Goal: Task Accomplishment & Management: Complete application form

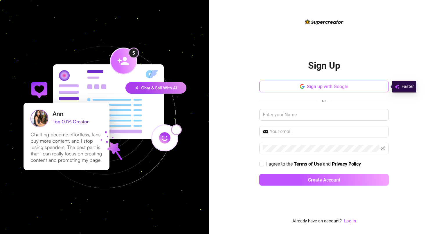
click at [300, 86] on icon "button" at bounding box center [300, 86] width 1 height 2
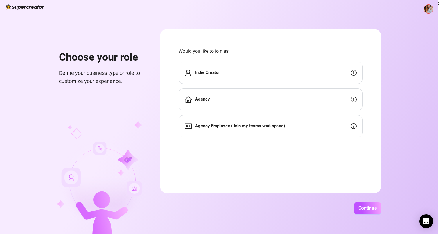
click at [257, 72] on div "Indie Creator" at bounding box center [271, 73] width 184 height 22
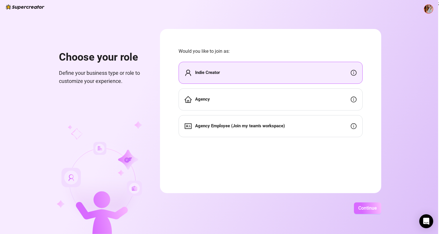
click at [368, 209] on span "Continue" at bounding box center [367, 209] width 19 height 6
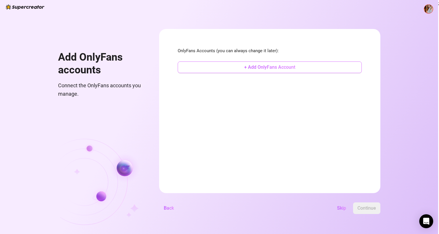
click at [271, 70] on button "+ Add OnlyFans Account" at bounding box center [270, 68] width 184 height 12
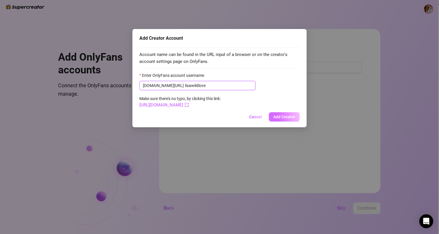
type input "lisawildlove"
click at [286, 118] on span "Add Creator" at bounding box center [284, 117] width 22 height 5
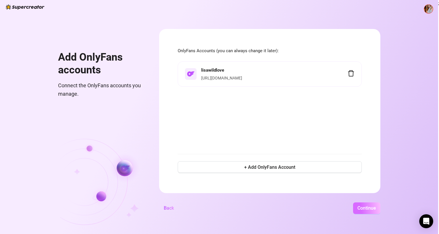
click at [367, 209] on span "Continue" at bounding box center [367, 209] width 19 height 6
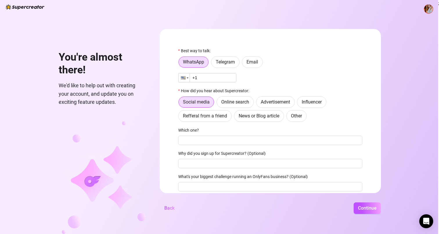
click at [187, 79] on div at bounding box center [184, 77] width 11 height 9
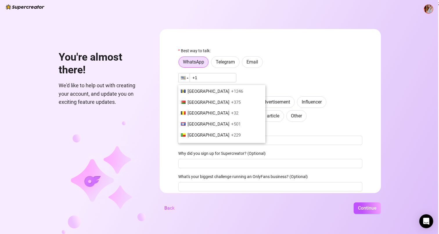
scroll to position [227, 0]
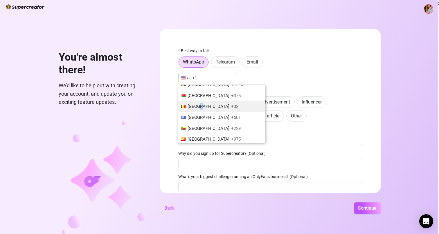
click at [198, 105] on span "[GEOGRAPHIC_DATA]" at bounding box center [209, 106] width 42 height 5
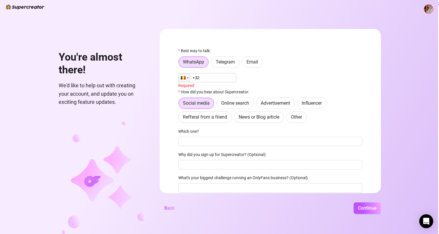
click at [207, 78] on input "+32" at bounding box center [207, 77] width 58 height 9
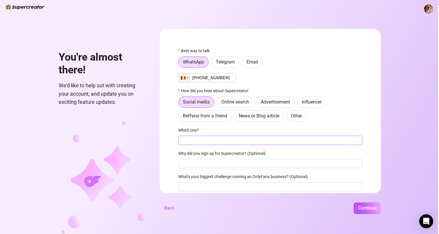
type input "[PHONE_NUMBER]"
click at [195, 140] on input "Which one?" at bounding box center [270, 140] width 184 height 9
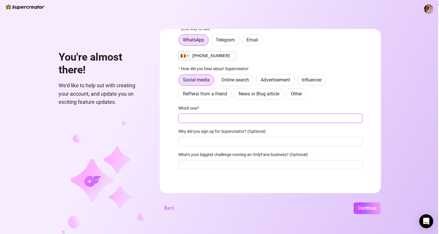
scroll to position [22, 0]
type input "i"
type input "telegram"
click at [242, 143] on input "Why did you sign up for Supercreator? (Optional)" at bounding box center [270, 141] width 184 height 9
type input "to help manage the chat"
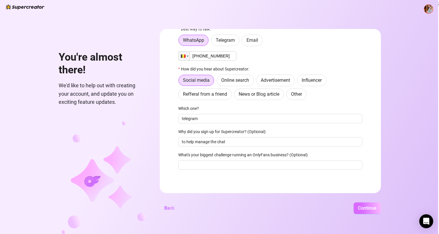
click at [364, 210] on span "Continue" at bounding box center [367, 209] width 19 height 6
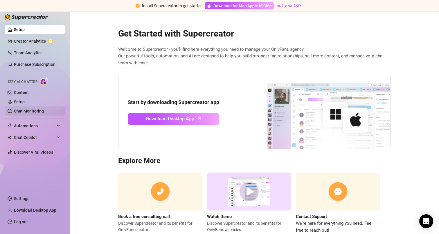
click at [24, 110] on link "Chat Monitoring" at bounding box center [29, 111] width 30 height 5
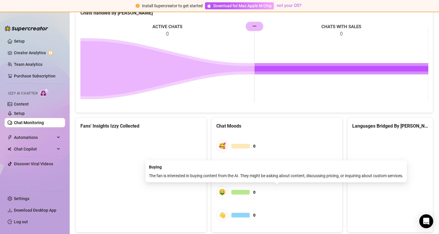
scroll to position [300, 0]
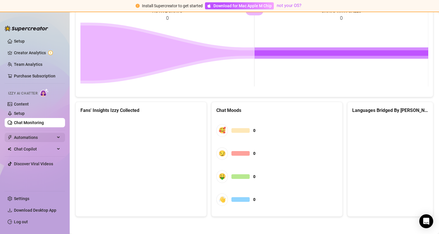
click at [34, 137] on span "Automations" at bounding box center [34, 137] width 41 height 9
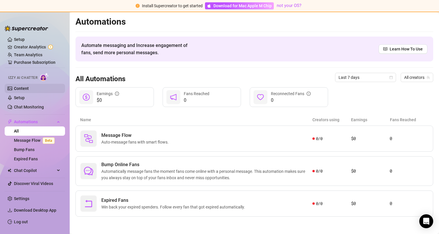
click at [21, 90] on link "Content" at bounding box center [21, 88] width 15 height 5
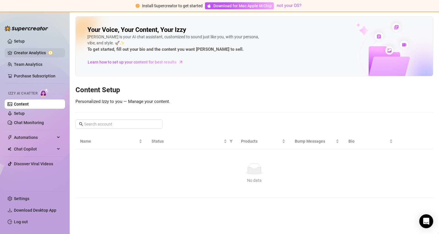
click at [20, 52] on link "Creator Analytics" at bounding box center [37, 52] width 46 height 9
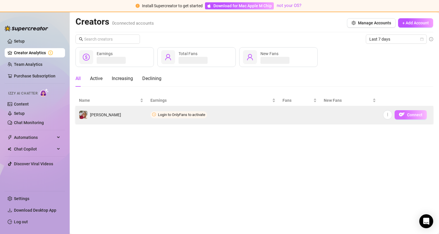
click at [412, 115] on span "Connect" at bounding box center [414, 115] width 15 height 5
click at [388, 114] on icon "more" at bounding box center [388, 114] width 1 height 3
click at [416, 113] on span "Connect" at bounding box center [414, 115] width 15 height 5
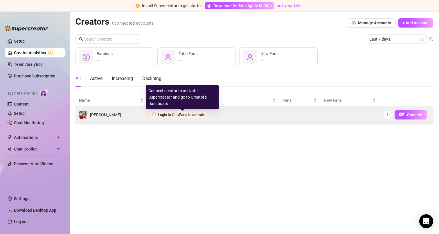
click at [191, 114] on span "Login to OnlyFans to activate" at bounding box center [181, 115] width 47 height 4
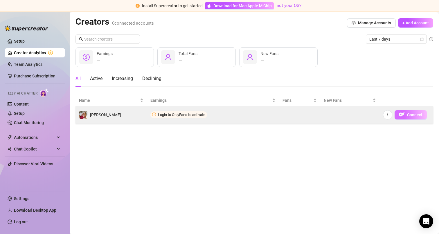
click at [409, 114] on span "Connect" at bounding box center [414, 115] width 15 height 5
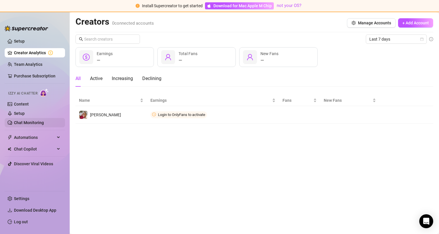
click at [23, 122] on link "Chat Monitoring" at bounding box center [29, 123] width 30 height 5
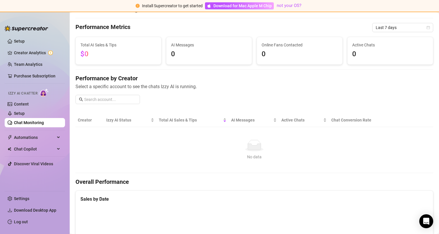
scroll to position [14, 0]
click at [17, 112] on link "Setup" at bounding box center [19, 113] width 11 height 5
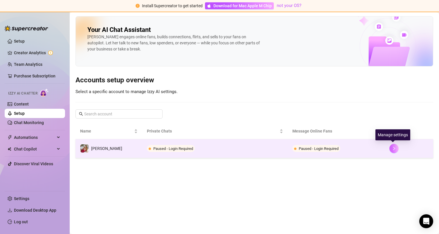
click at [394, 149] on icon "right" at bounding box center [394, 149] width 4 height 4
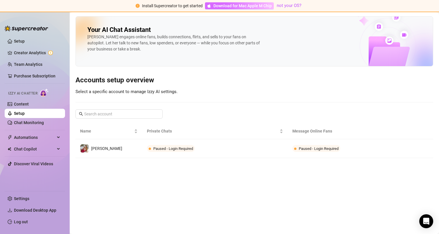
click at [227, 4] on span "Download for Mac Apple M Chip" at bounding box center [243, 6] width 58 height 6
